Goal: Complete application form

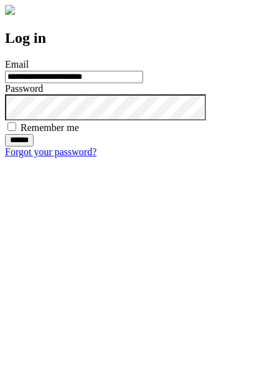
type input "**********"
click at [34, 147] on input "******" at bounding box center [19, 140] width 29 height 12
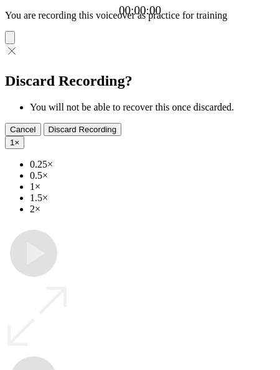
type input "**********"
